Goal: Complete application form

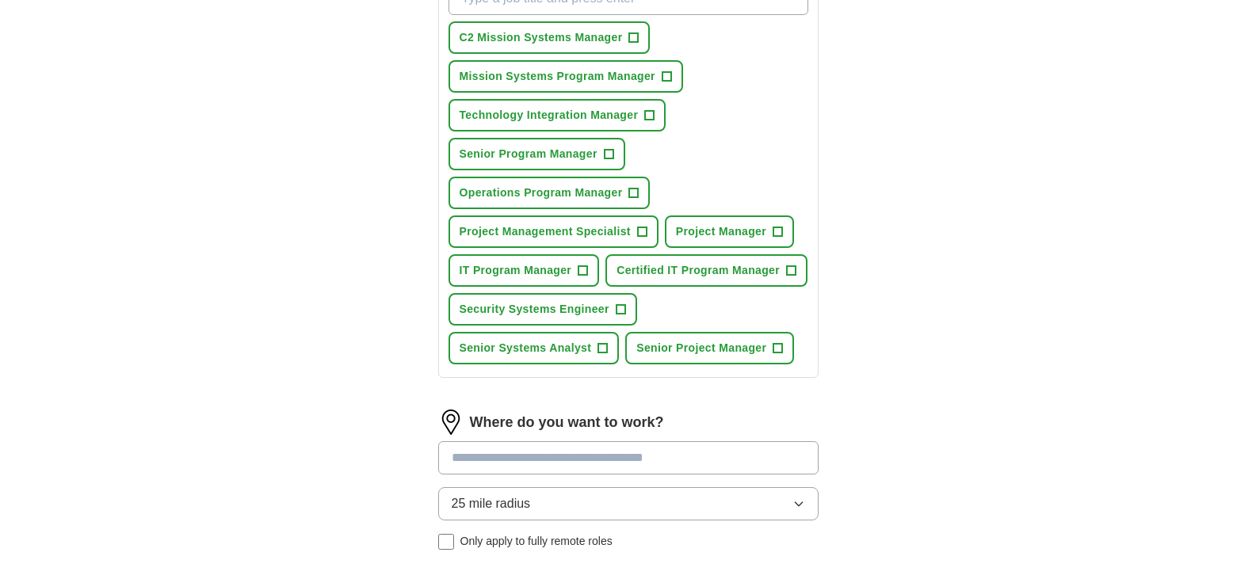
scroll to position [297, 0]
click at [581, 273] on span "+" at bounding box center [583, 272] width 10 height 13
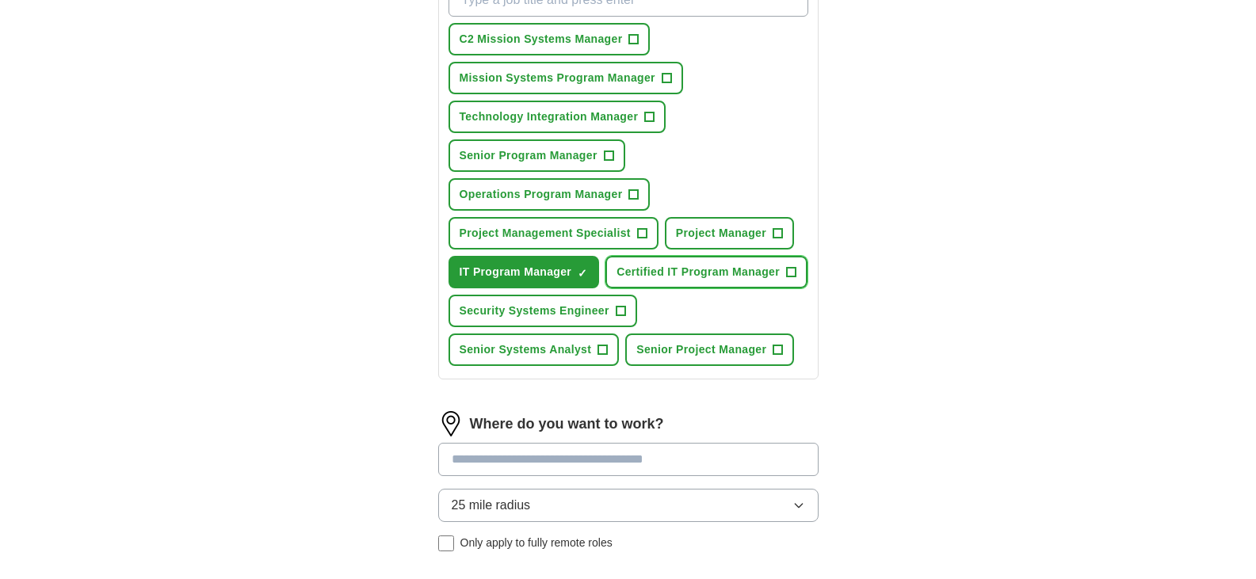
click at [790, 274] on span "+" at bounding box center [792, 272] width 10 height 13
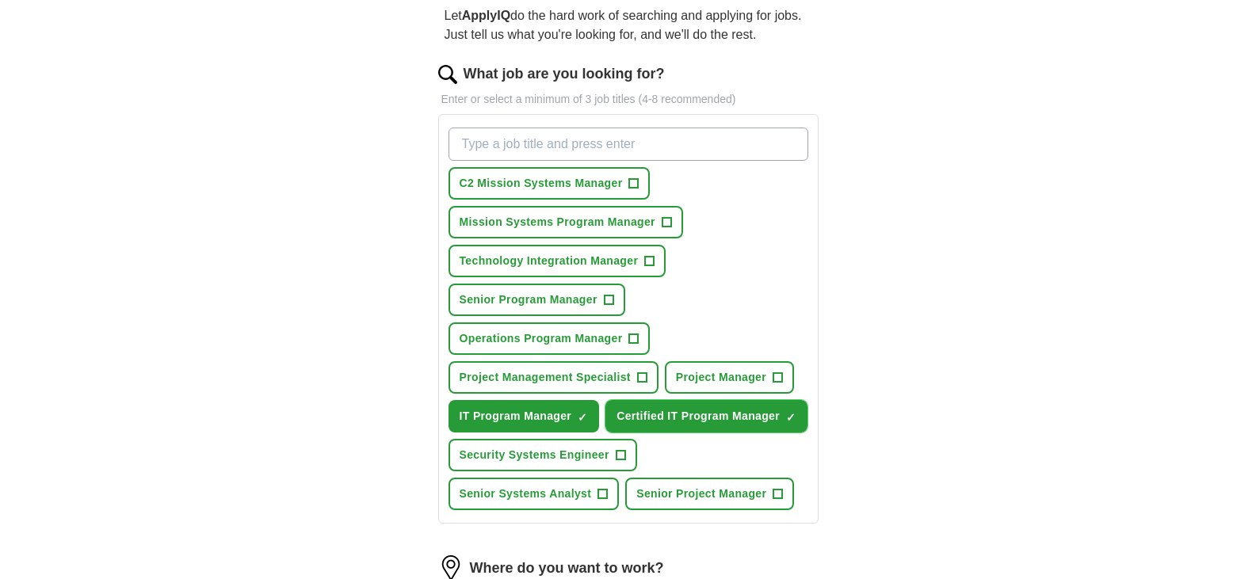
scroll to position [151, 0]
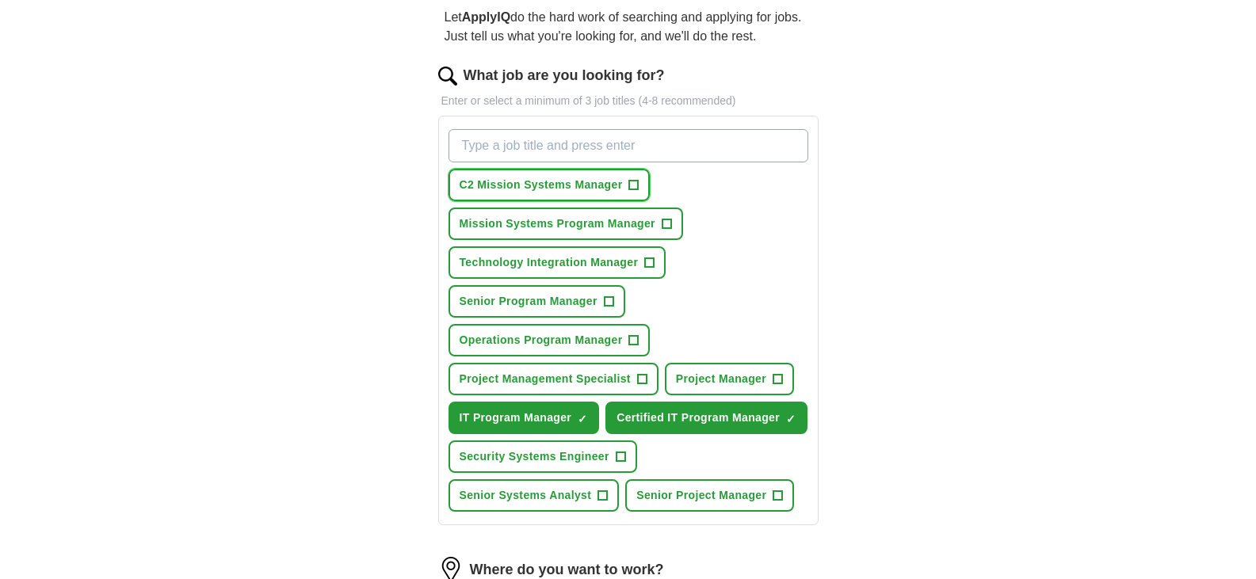
click at [631, 185] on span "+" at bounding box center [634, 185] width 10 height 13
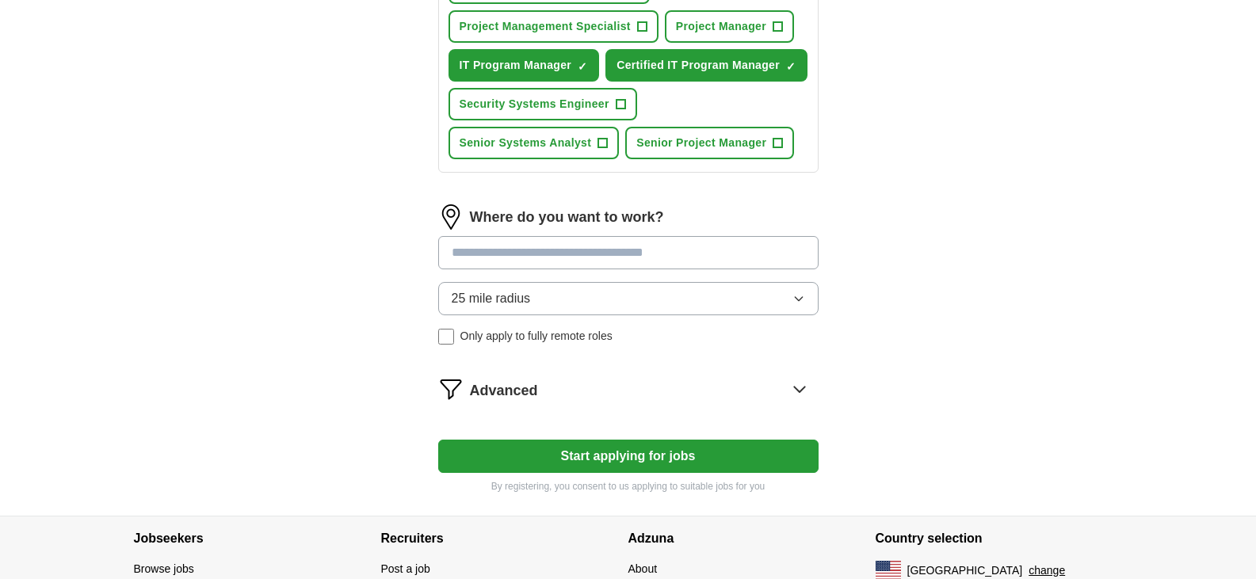
scroll to position [502, 0]
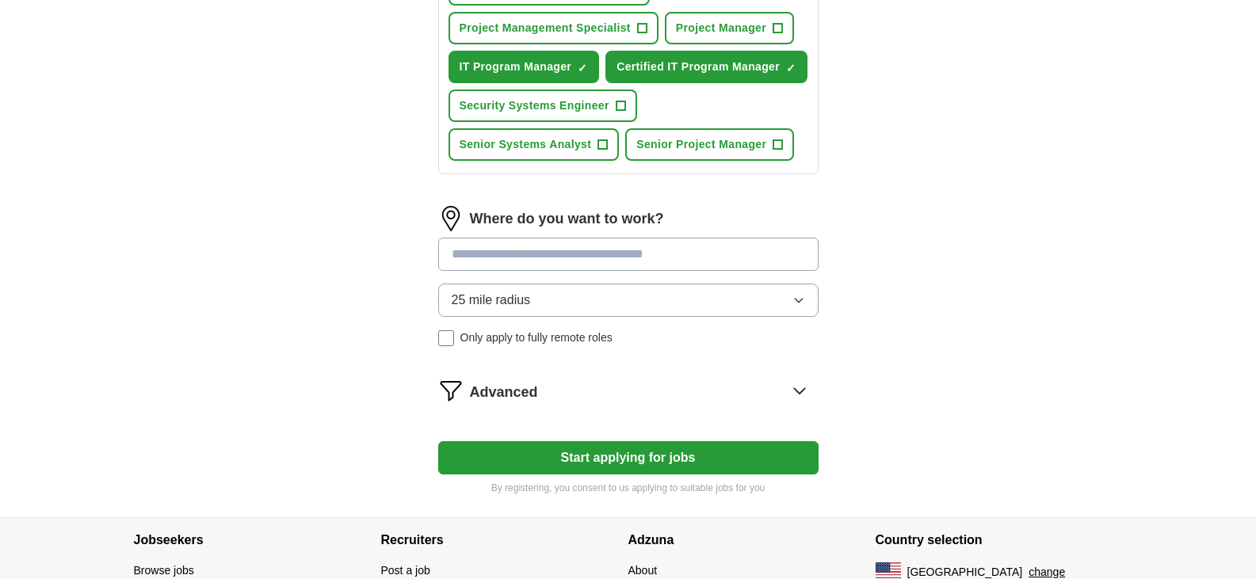
click at [502, 265] on input at bounding box center [628, 254] width 380 height 33
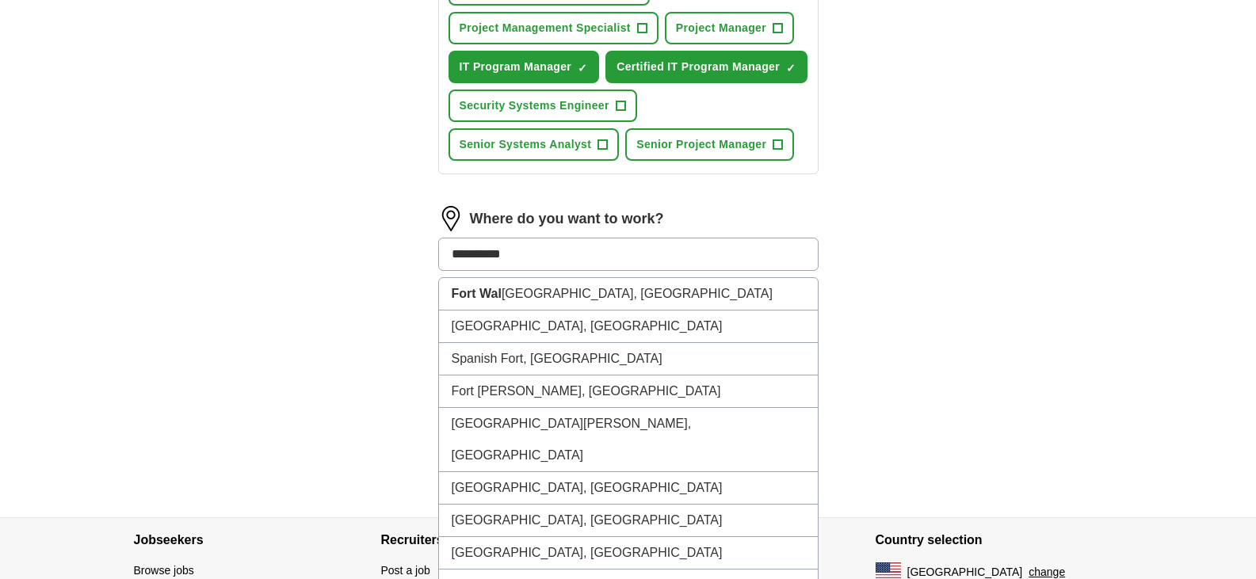
type input "**********"
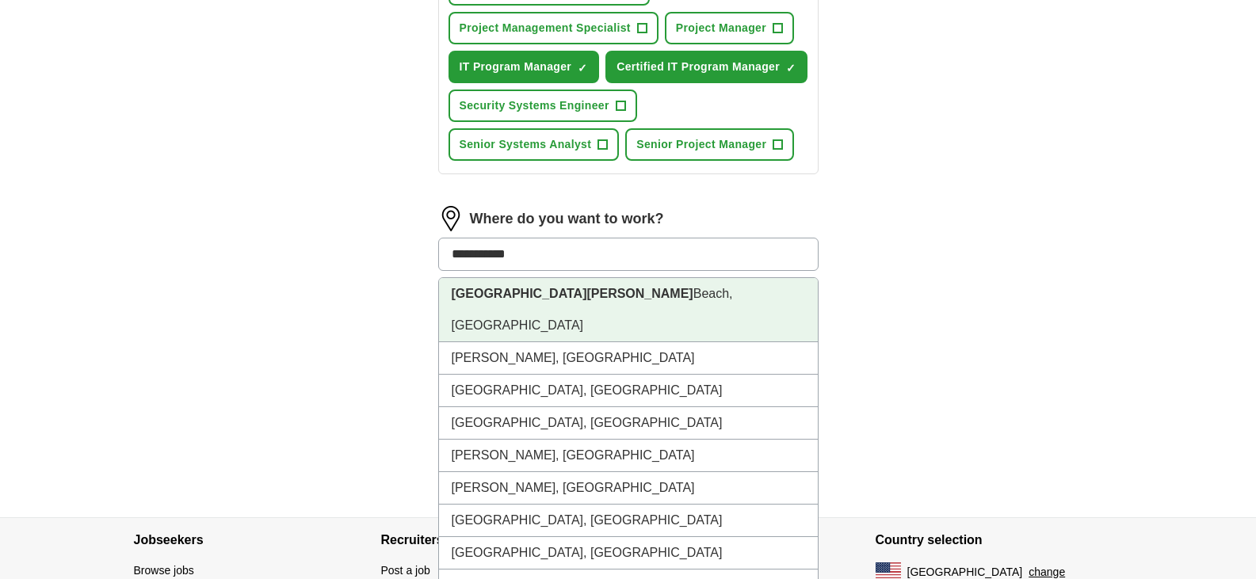
click at [531, 300] on li "[GEOGRAPHIC_DATA][PERSON_NAME], [GEOGRAPHIC_DATA]" at bounding box center [628, 310] width 379 height 64
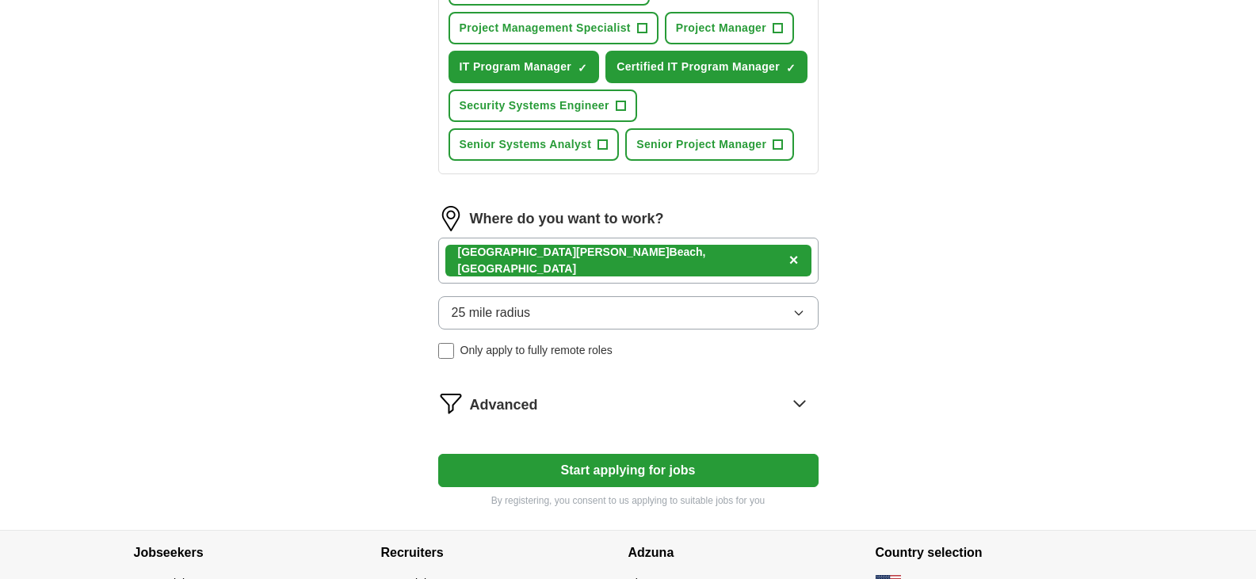
click at [796, 403] on icon at bounding box center [799, 404] width 10 height 6
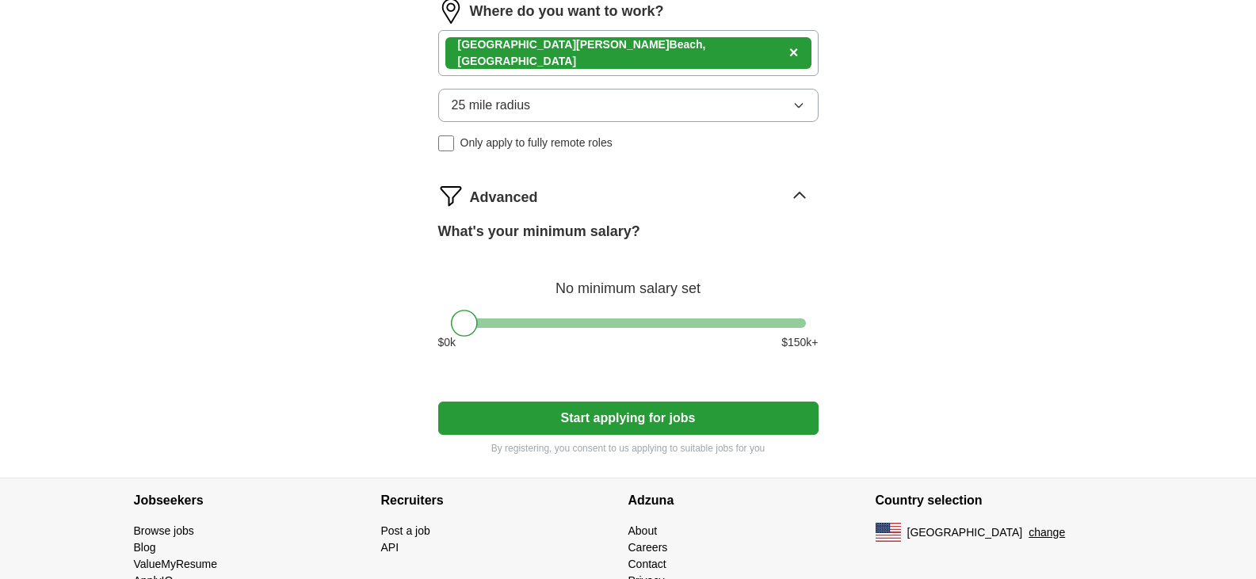
scroll to position [769, 0]
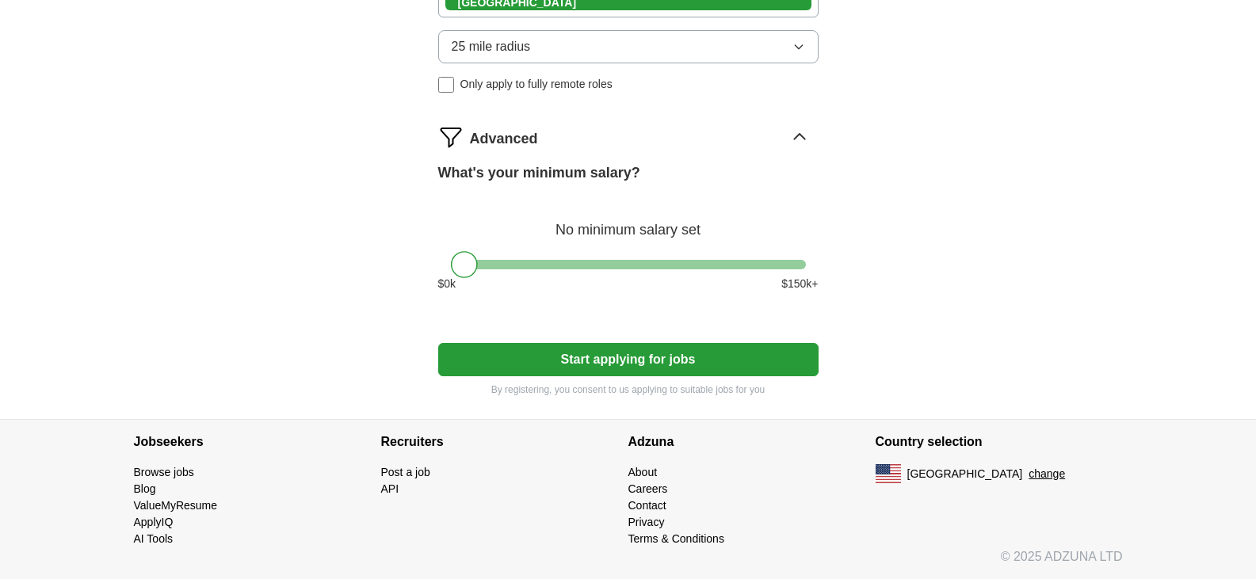
click at [540, 267] on div at bounding box center [628, 265] width 355 height 10
click at [570, 264] on div at bounding box center [628, 265] width 355 height 10
click at [631, 263] on div at bounding box center [628, 265] width 355 height 10
click at [704, 264] on div at bounding box center [628, 265] width 355 height 10
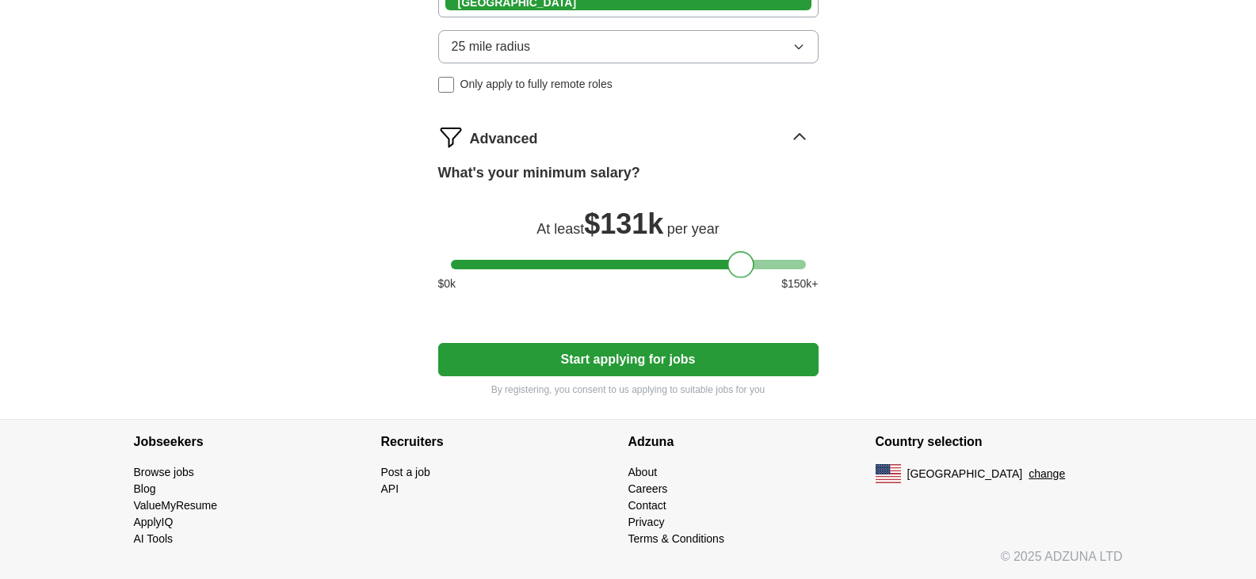
click at [740, 265] on div at bounding box center [628, 265] width 355 height 10
click at [724, 267] on div at bounding box center [628, 265] width 355 height 10
click at [639, 367] on button "Start applying for jobs" at bounding box center [628, 359] width 380 height 33
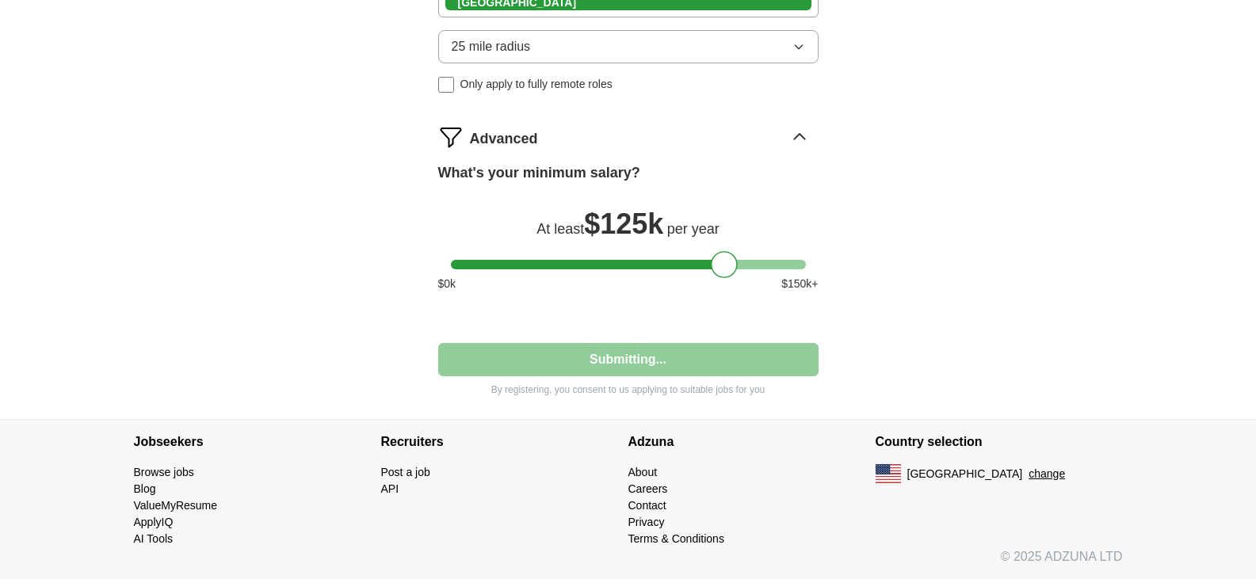
select select "**"
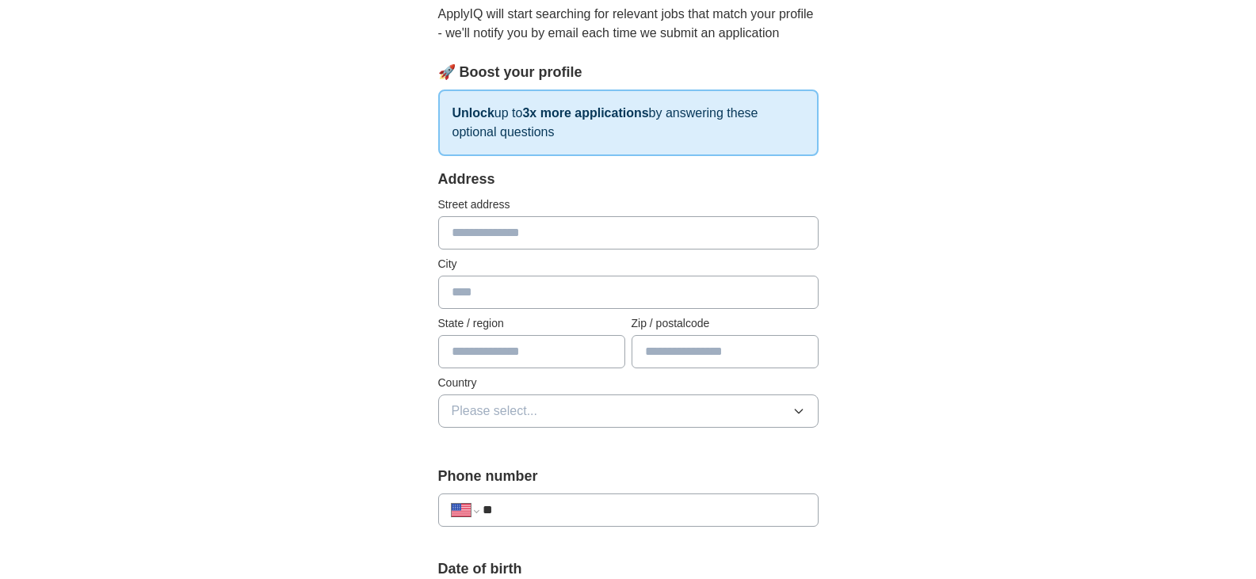
scroll to position [110, 0]
